Goal: Transaction & Acquisition: Purchase product/service

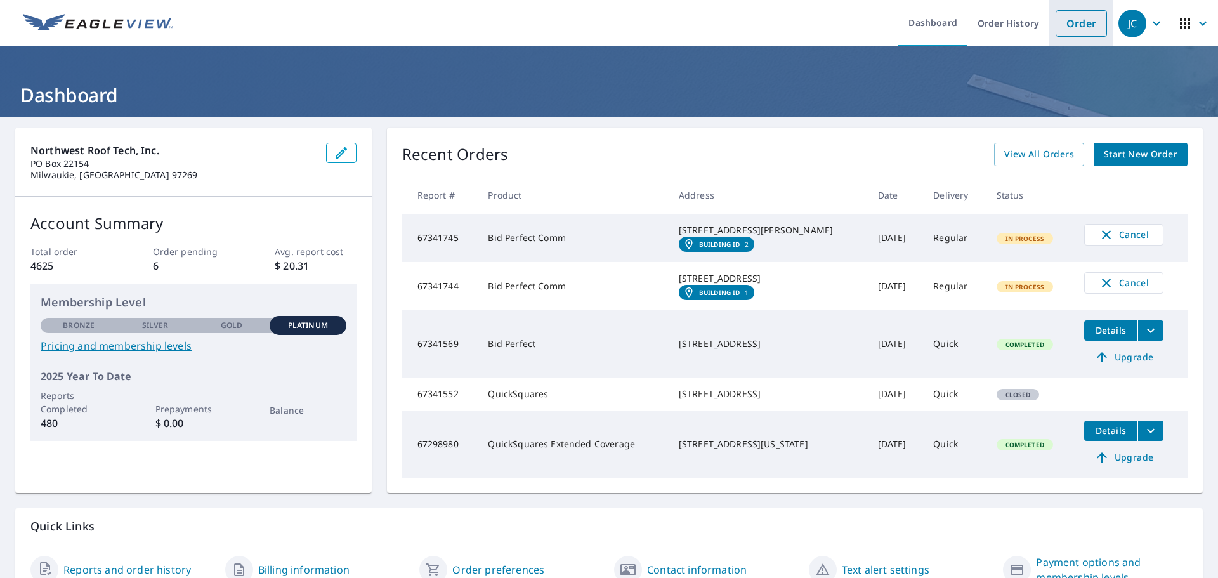
click at [1069, 20] on link "Order" at bounding box center [1080, 23] width 51 height 27
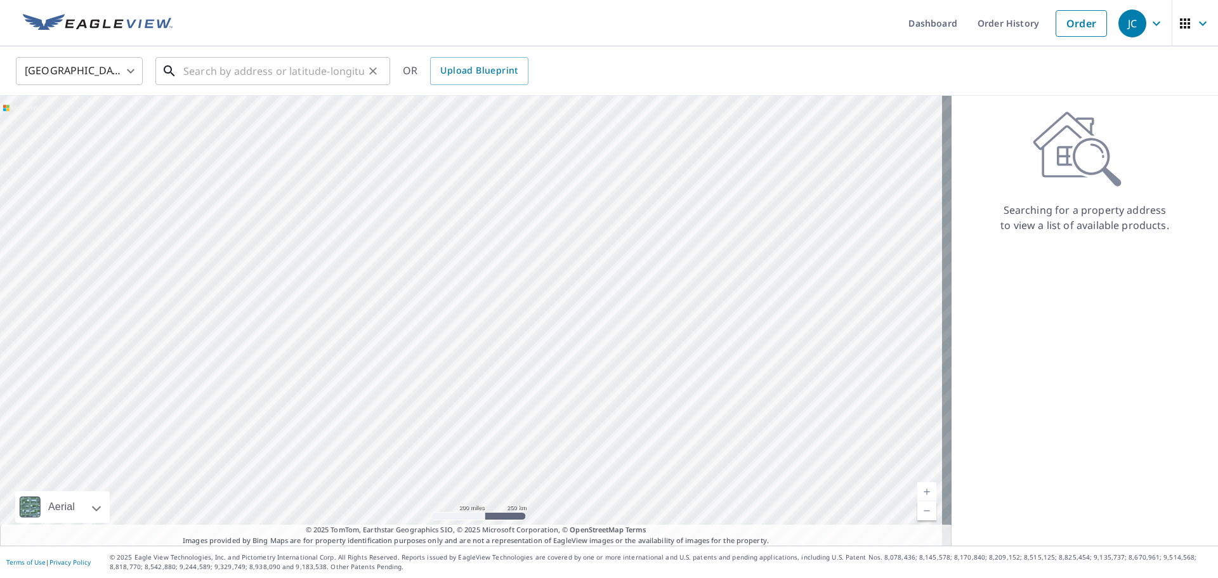
click at [205, 67] on input "text" at bounding box center [273, 71] width 181 height 36
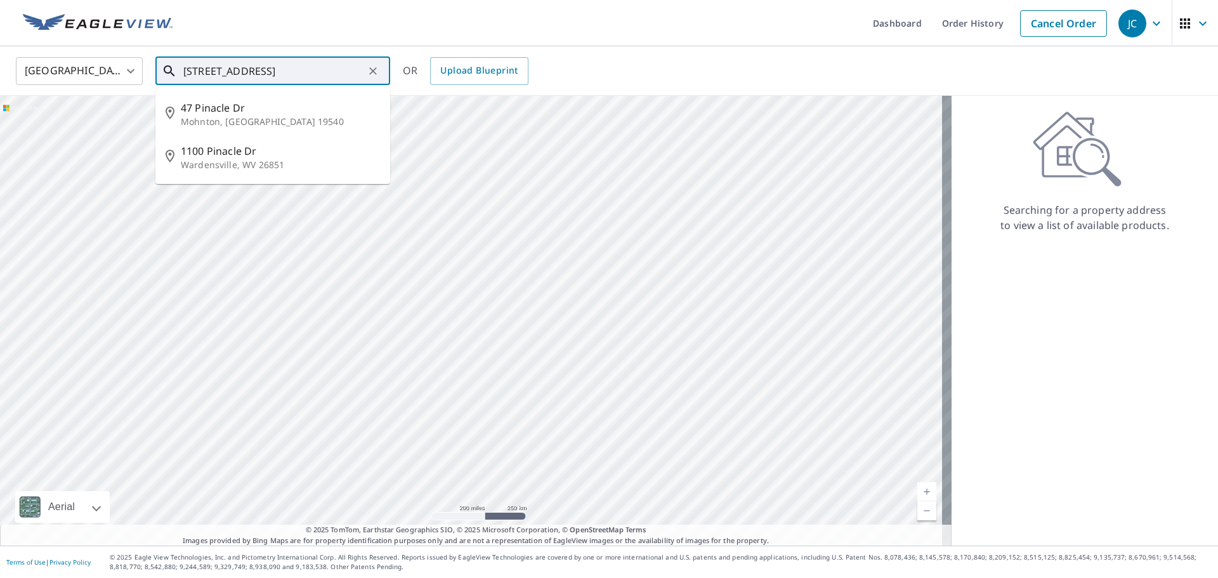
click at [240, 69] on input "[STREET_ADDRESS]" at bounding box center [273, 71] width 181 height 36
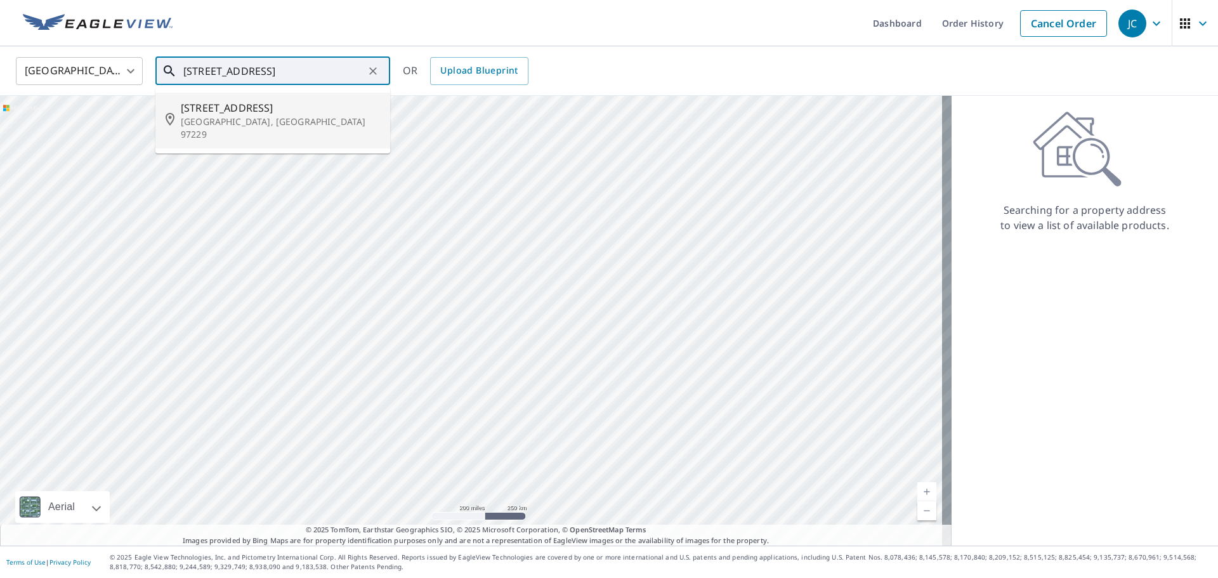
click at [252, 108] on span "[STREET_ADDRESS]" at bounding box center [280, 107] width 199 height 15
type input "[STREET_ADDRESS][PERSON_NAME]"
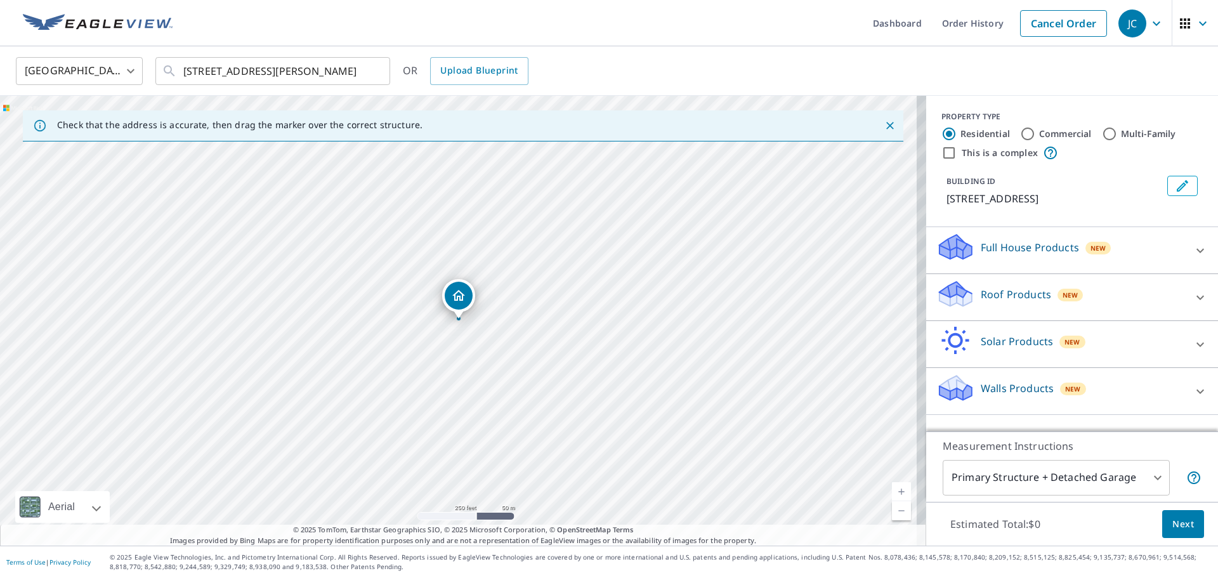
click at [1017, 289] on p "Roof Products" at bounding box center [1015, 294] width 70 height 15
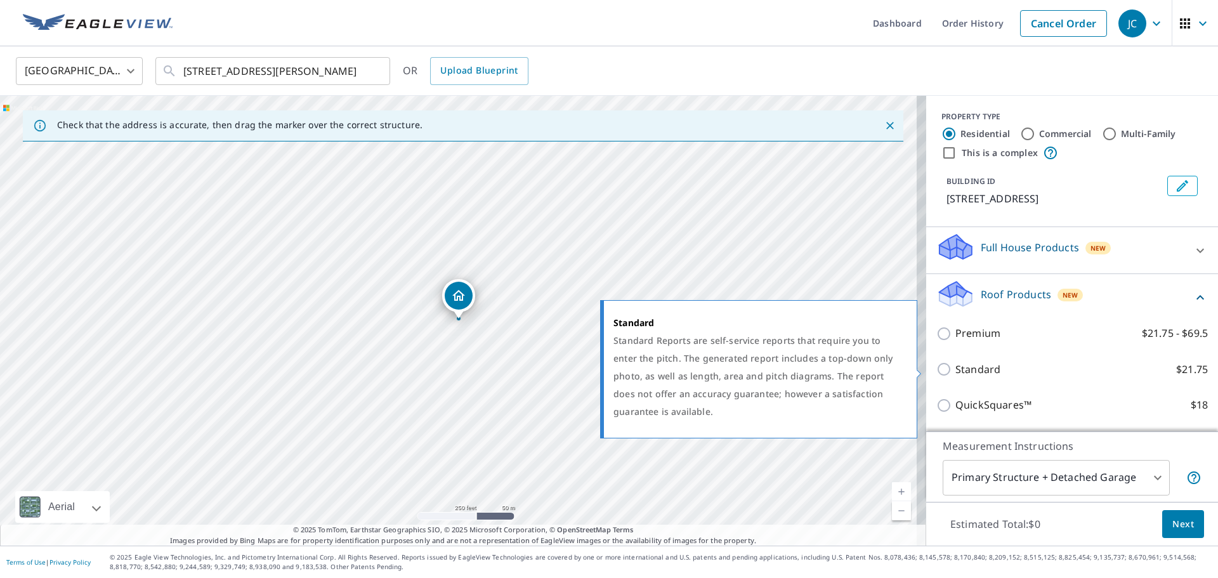
click at [985, 367] on p "Standard" at bounding box center [977, 369] width 45 height 16
click at [955, 367] on input "Standard $21.75" at bounding box center [945, 368] width 19 height 15
checkbox input "true"
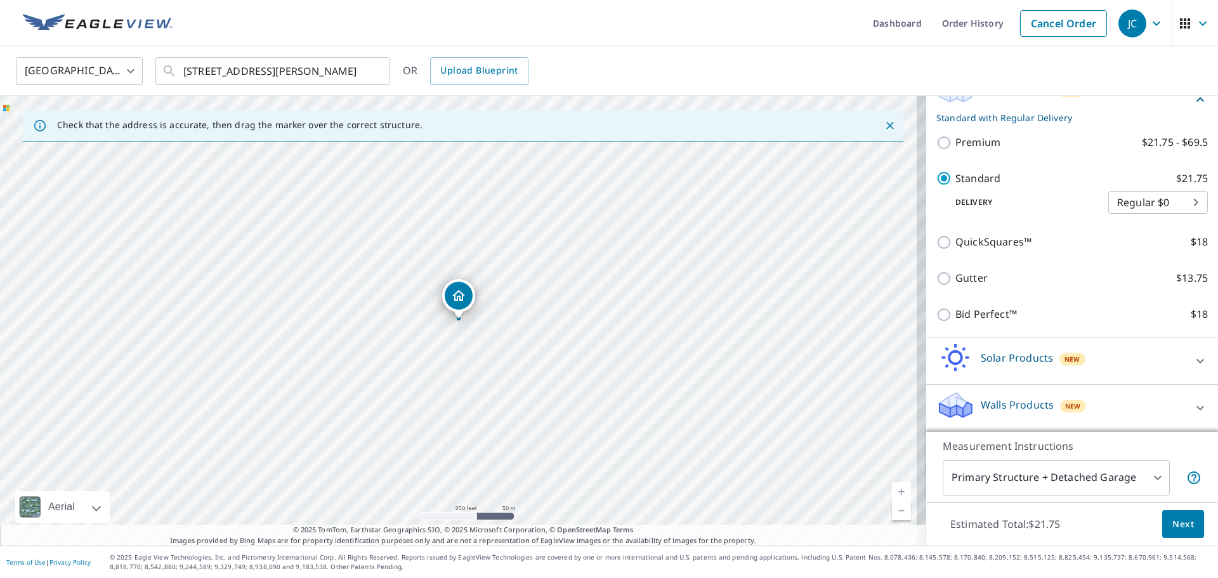
scroll to position [205, 0]
click at [1172, 523] on span "Next" at bounding box center [1183, 524] width 22 height 16
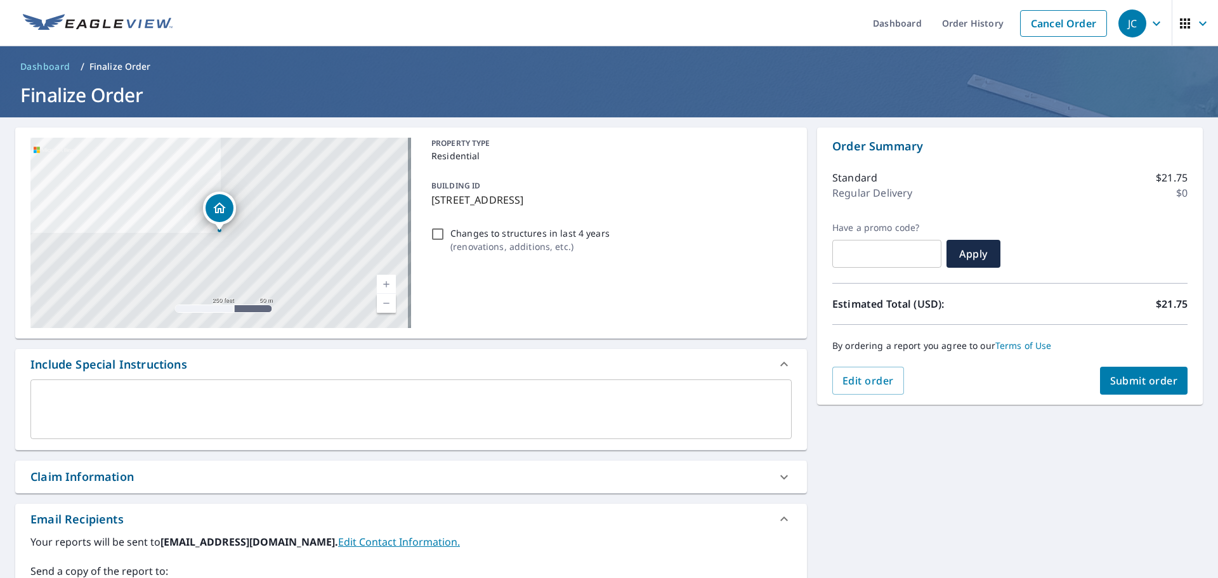
click at [1139, 379] on span "Submit order" at bounding box center [1144, 381] width 68 height 14
